Goal: Find specific page/section: Find specific page/section

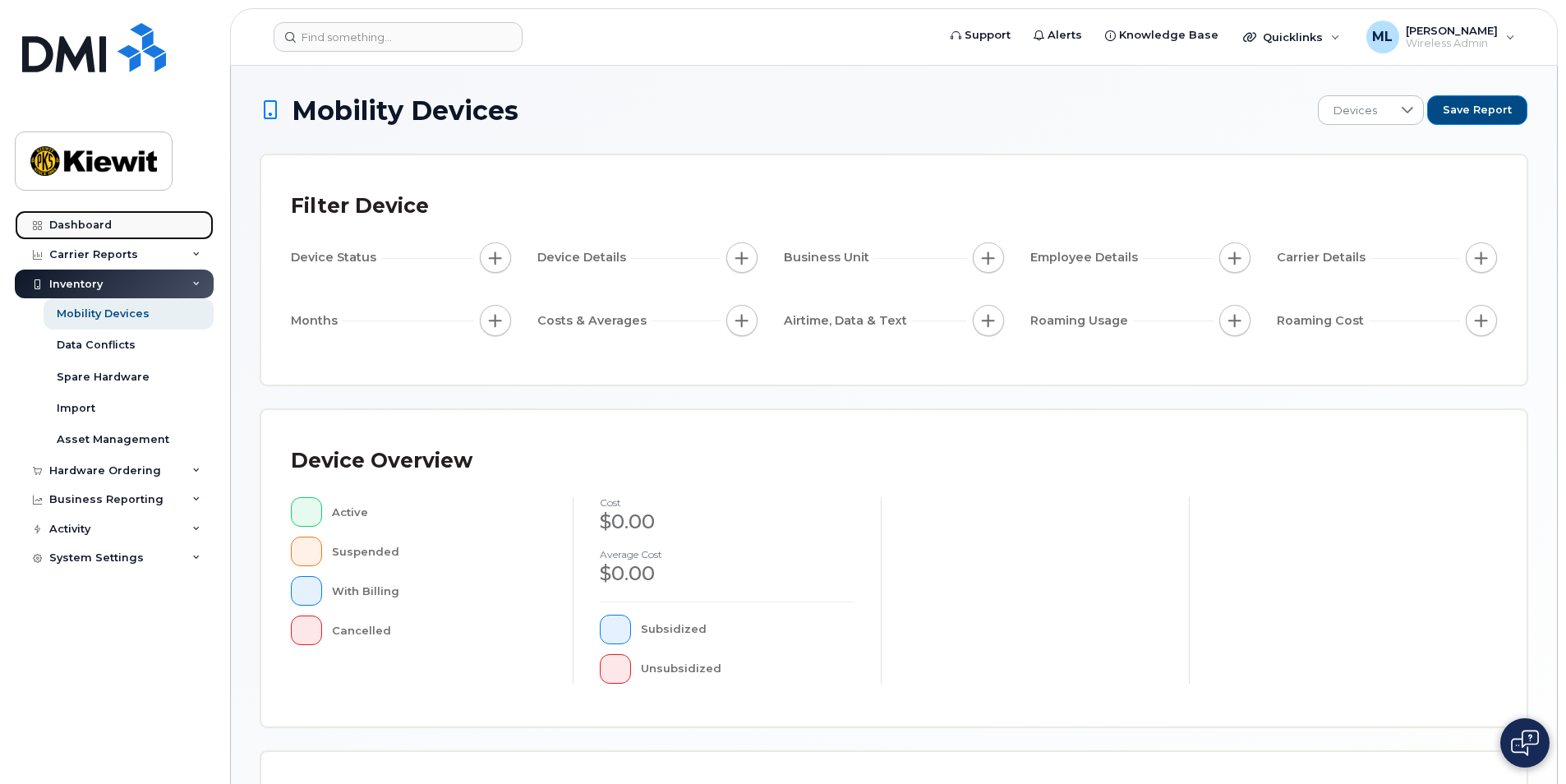
click at [142, 226] on link "Dashboard" at bounding box center [114, 225] width 199 height 29
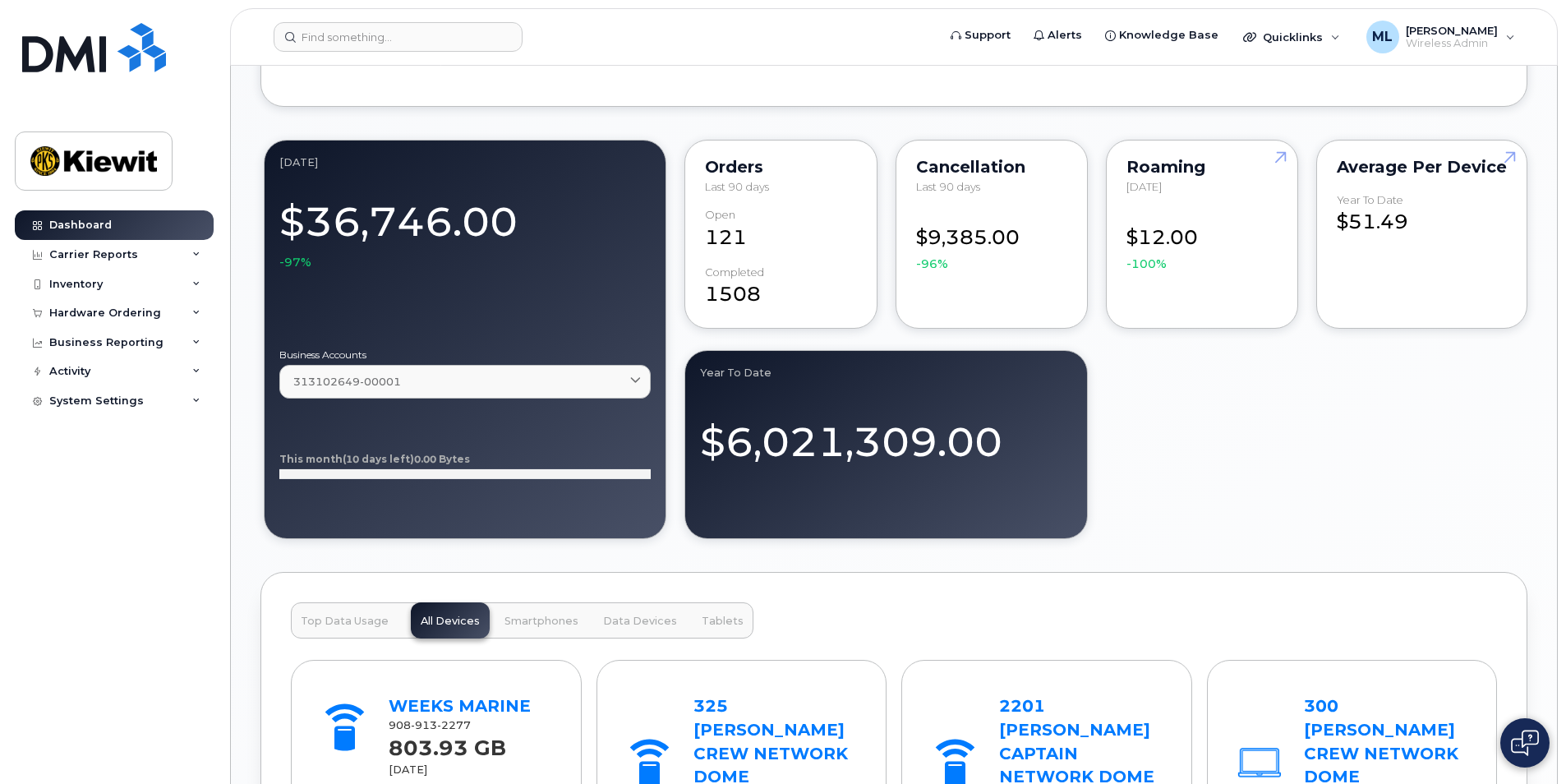
scroll to position [1725, 0]
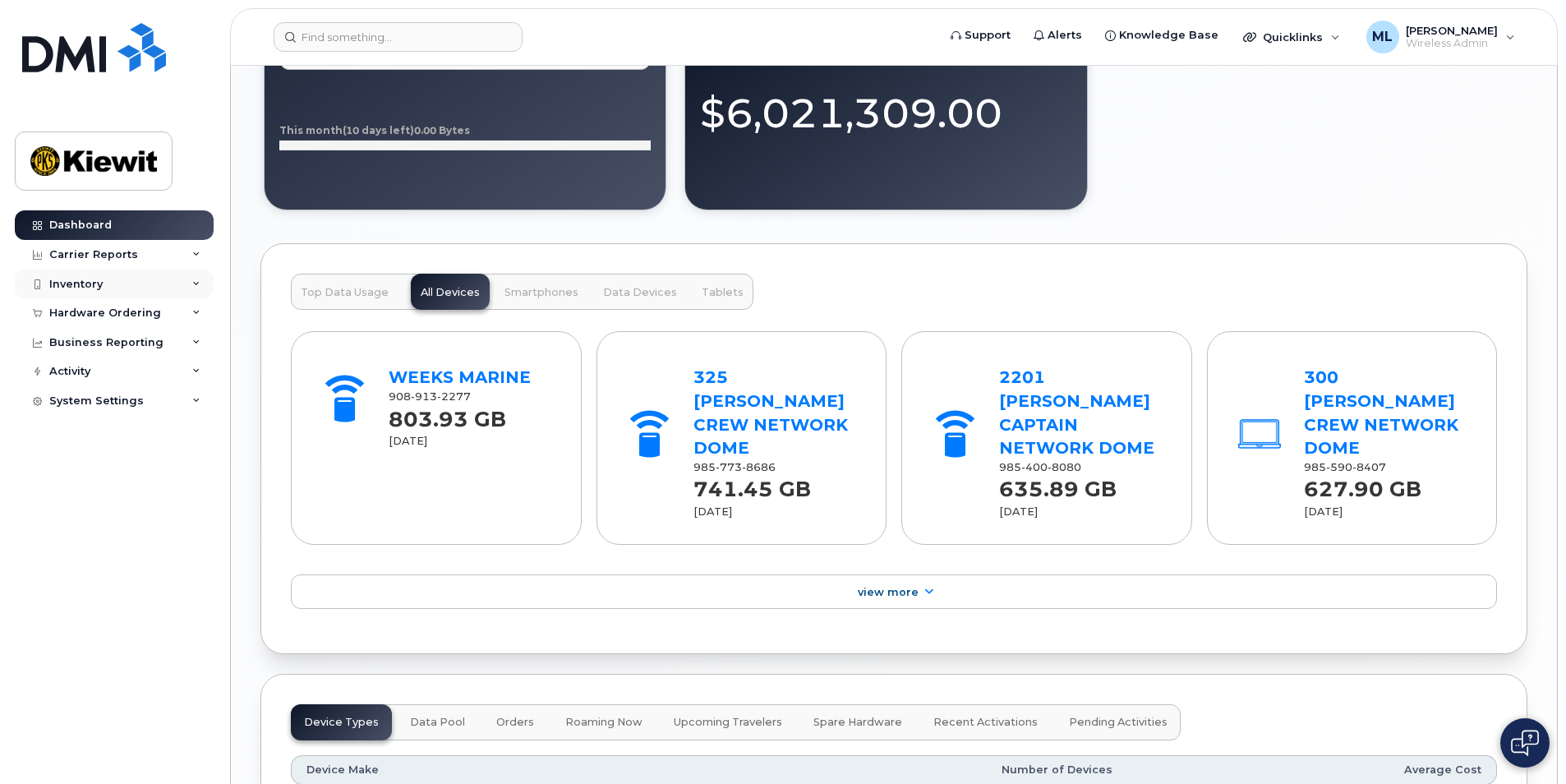
click at [149, 282] on div "Inventory" at bounding box center [114, 284] width 199 height 29
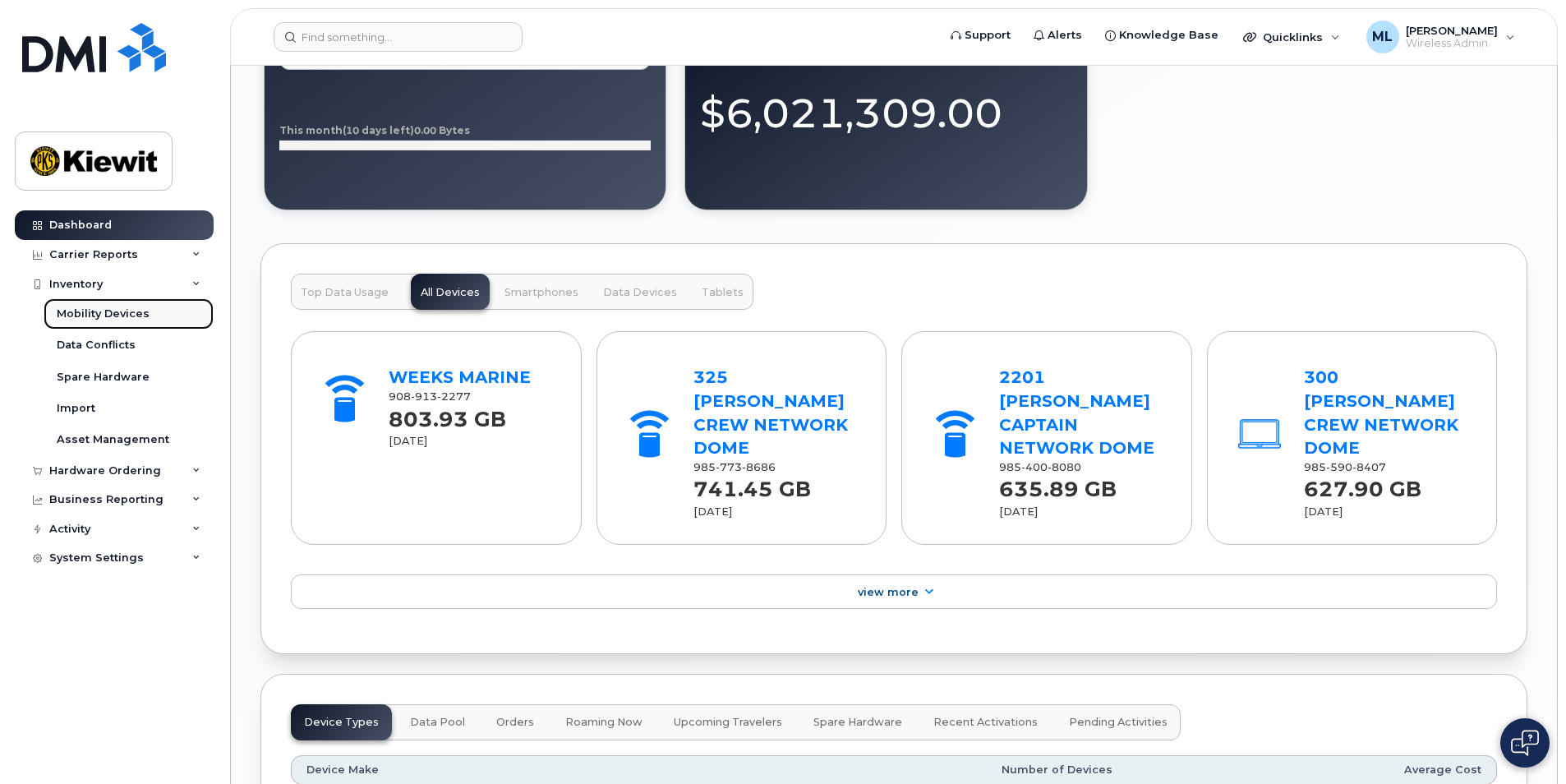
click at [79, 308] on div "Mobility Devices" at bounding box center [103, 314] width 93 height 15
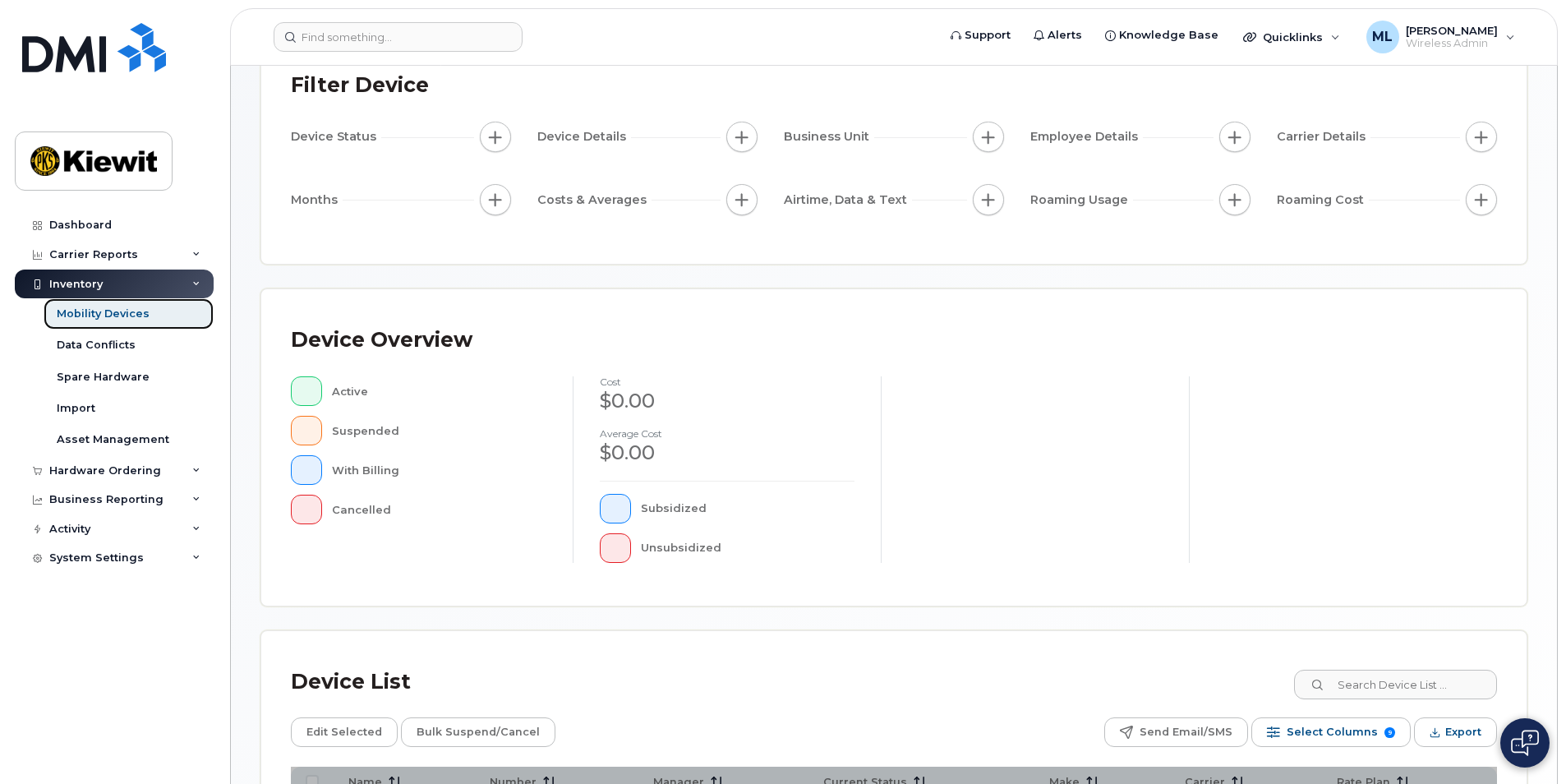
scroll to position [329, 0]
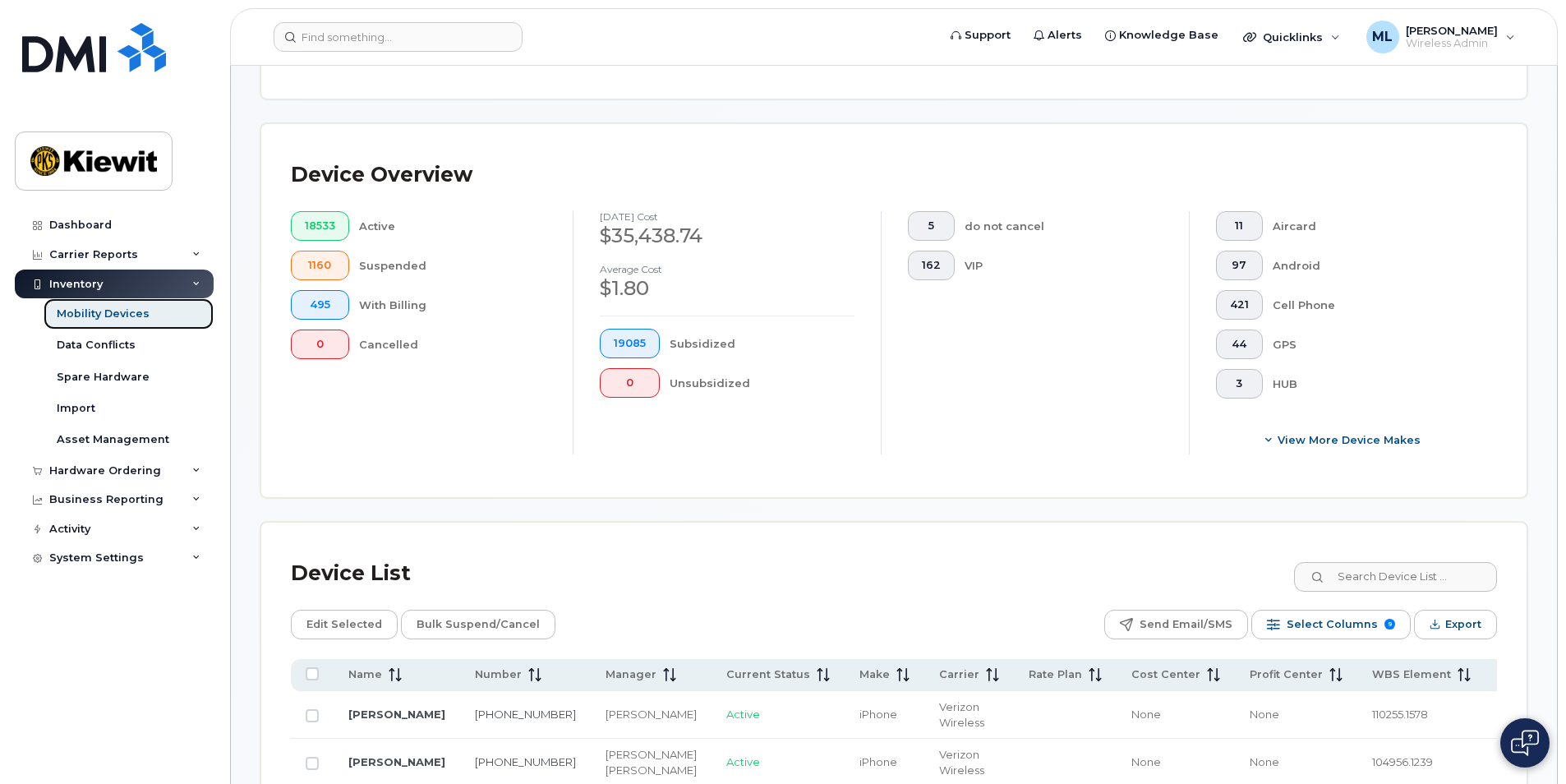
scroll to position [371, 0]
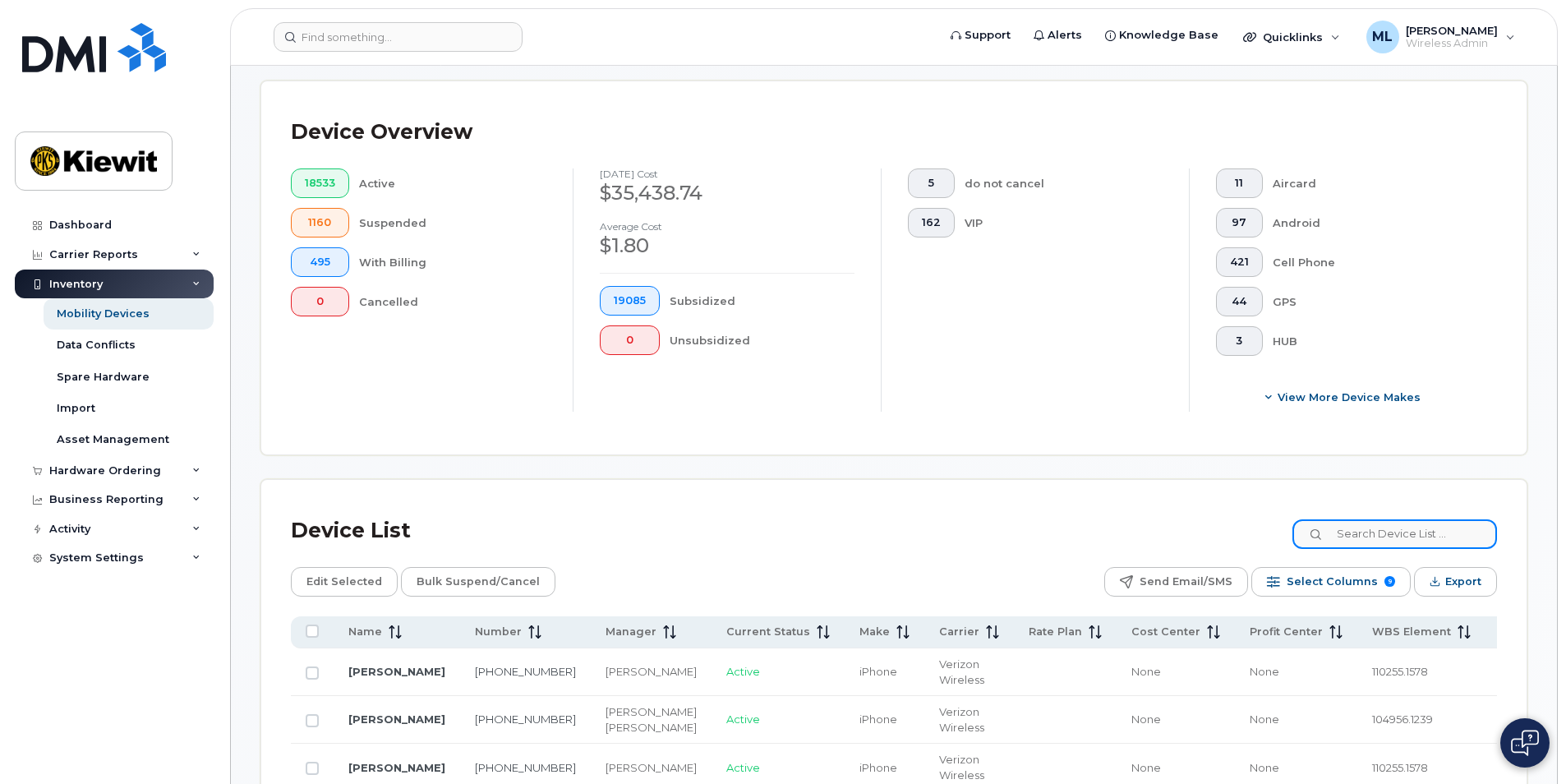
click at [1408, 539] on input at bounding box center [1394, 533] width 204 height 29
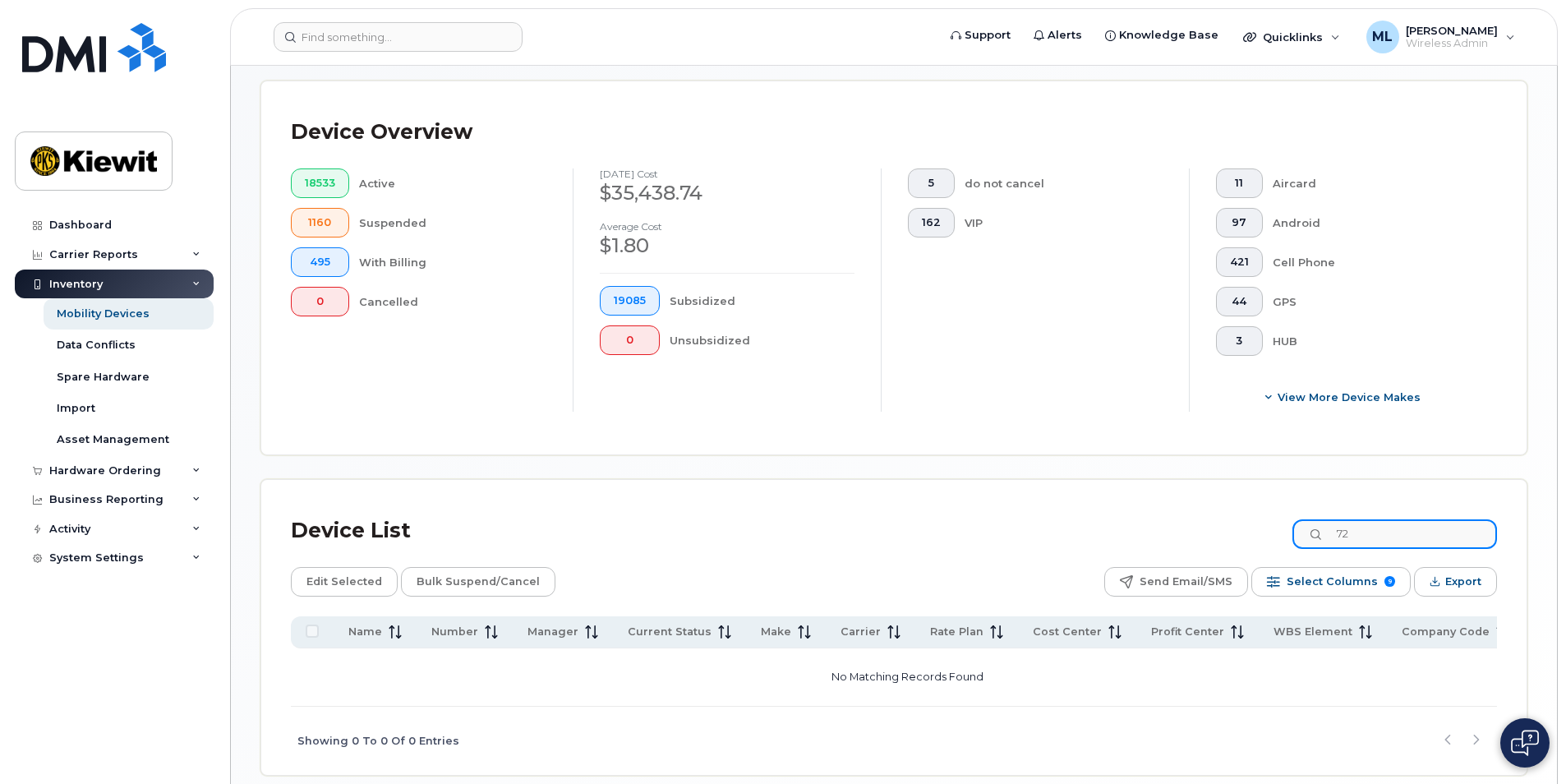
type input "7"
